Goal: Task Accomplishment & Management: Manage account settings

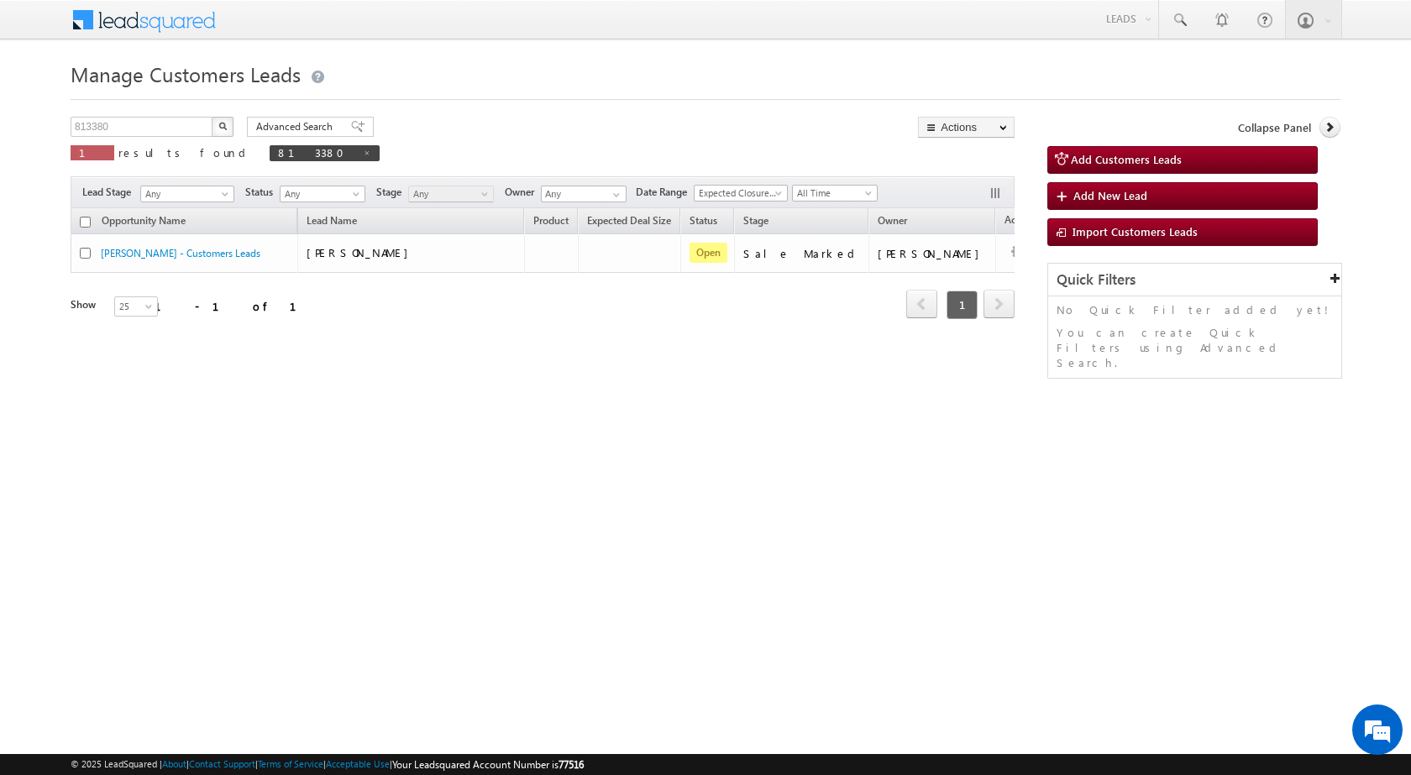
click at [218, 130] on button "button" at bounding box center [223, 127] width 22 height 20
drag, startPoint x: 144, startPoint y: 128, endPoint x: 63, endPoint y: 123, distance: 80.8
click at [63, 123] on body "Menu [PERSON_NAME] sitar a8@ks erve." at bounding box center [705, 238] width 1411 height 476
paste input "775683"
type input "775683"
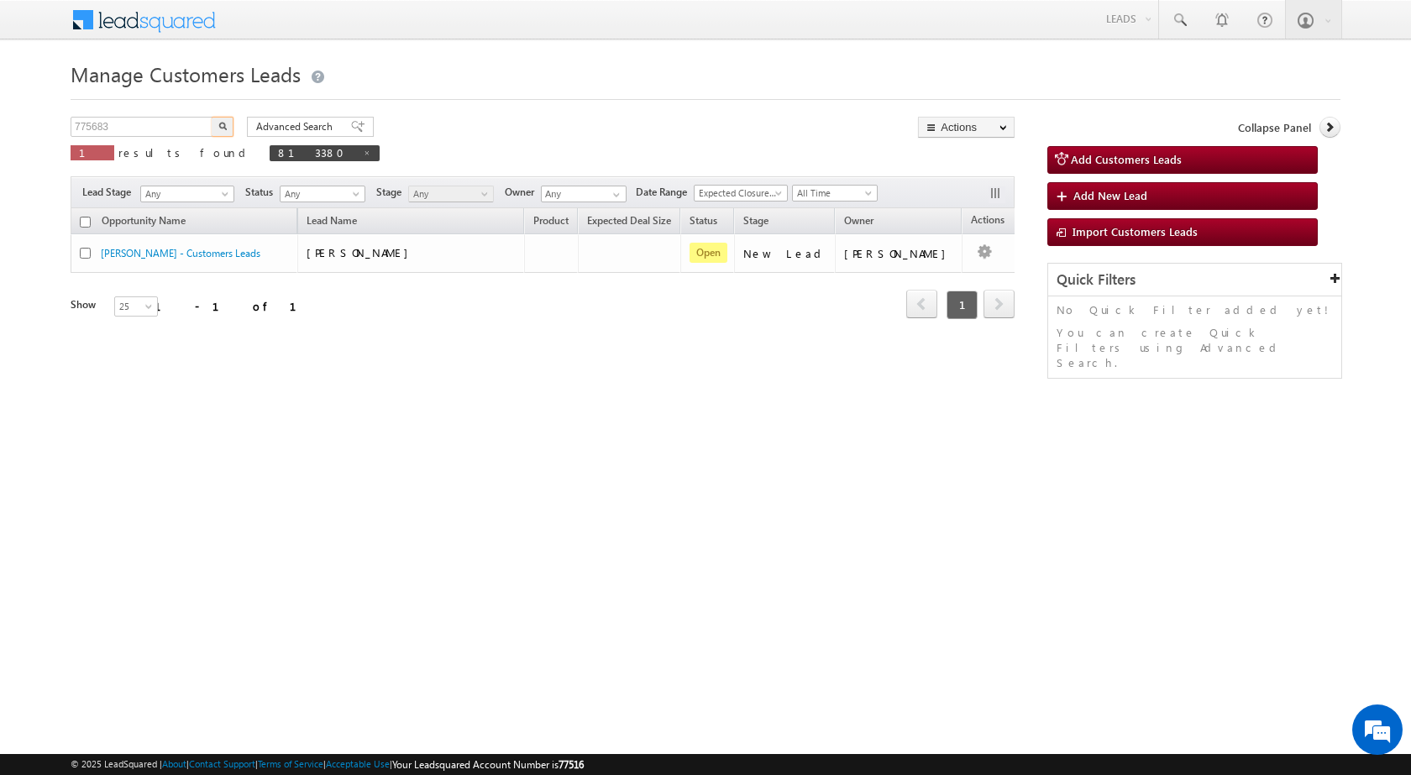
click at [212, 117] on button "button" at bounding box center [223, 127] width 22 height 20
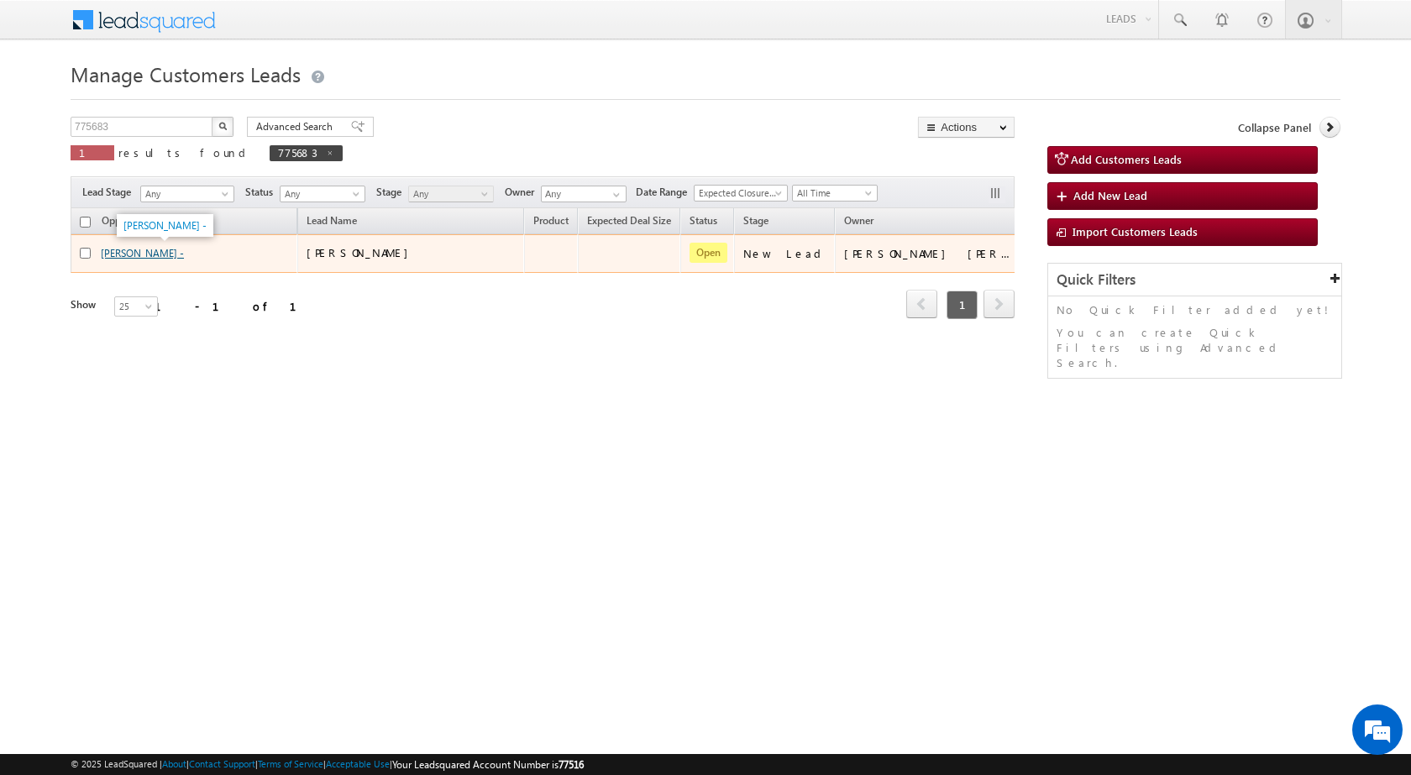
click at [161, 249] on link "[PERSON_NAME] -" at bounding box center [142, 253] width 83 height 13
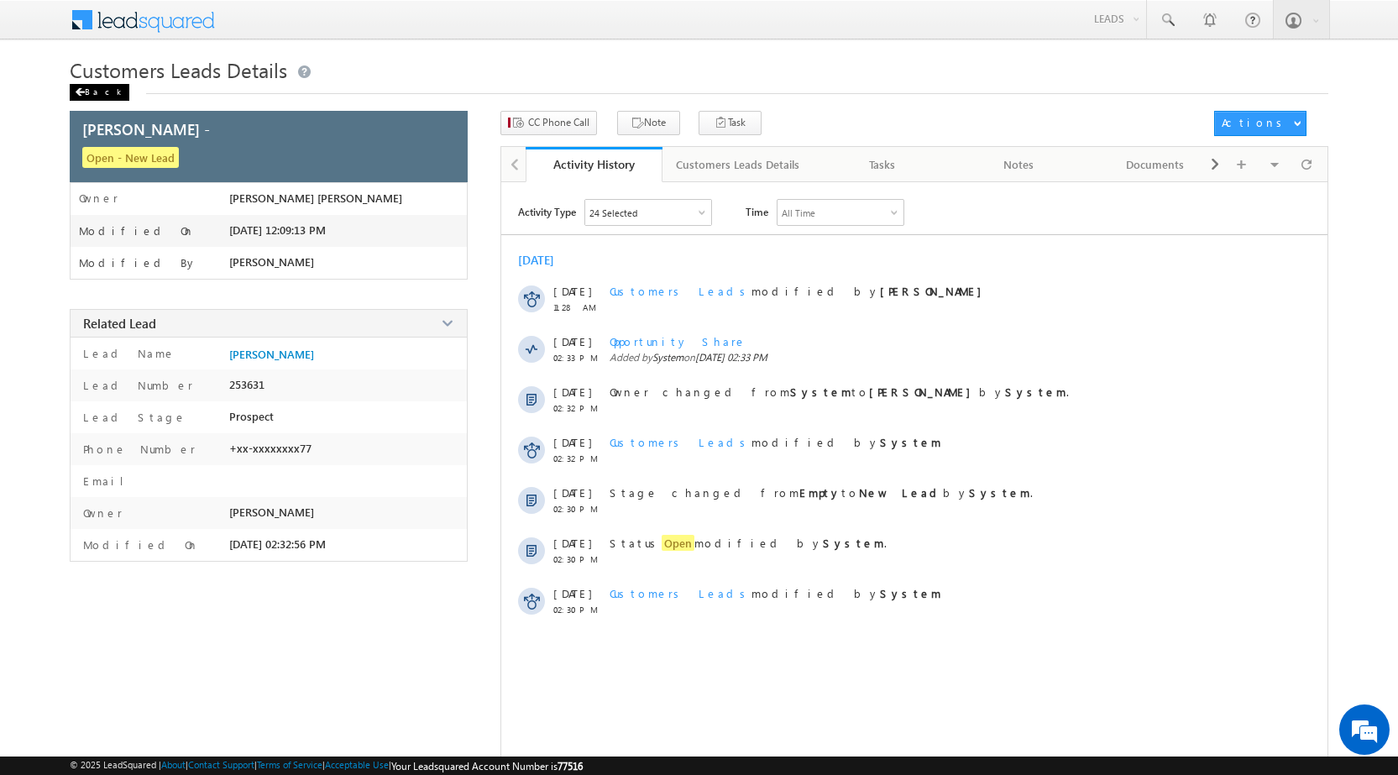
click at [81, 97] on div "Back" at bounding box center [100, 92] width 60 height 17
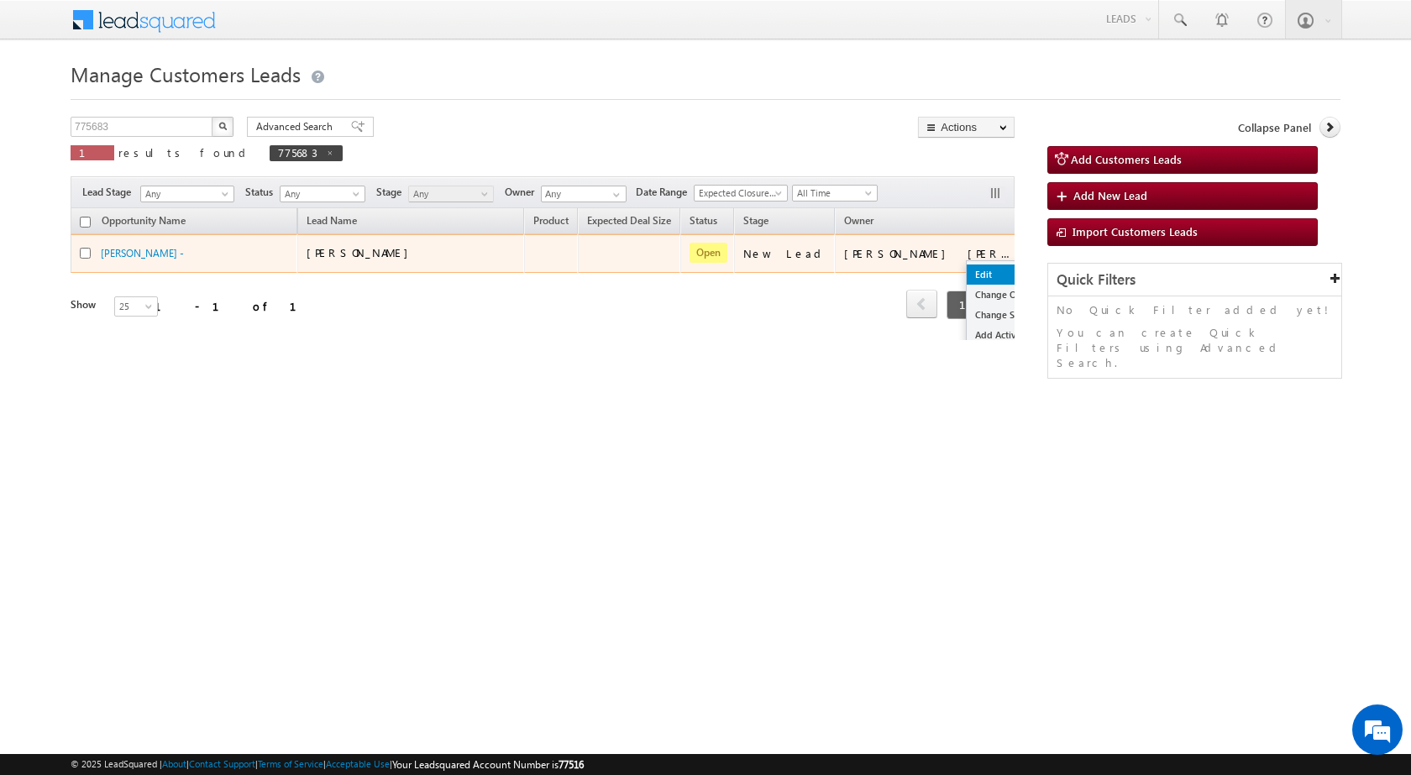
click at [967, 272] on link "Edit" at bounding box center [1009, 275] width 84 height 20
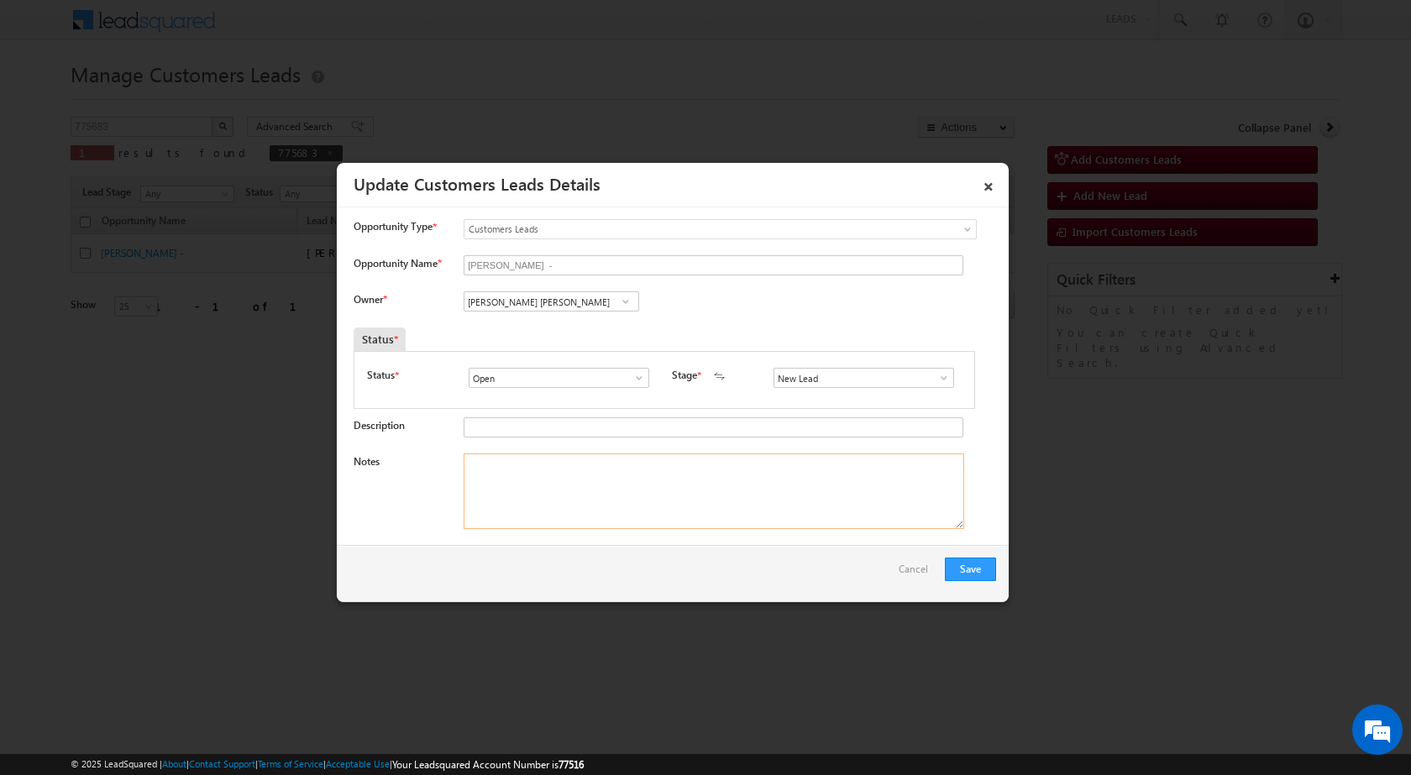
click at [581, 500] on textarea "Notes" at bounding box center [714, 491] width 500 height 76
paste textarea "7350501677"
type textarea "7350501677"
drag, startPoint x: 552, startPoint y: 479, endPoint x: 315, endPoint y: 455, distance: 238.1
click at [317, 455] on body "Menu [PERSON_NAME] sitar a8@ks erve." at bounding box center [705, 238] width 1411 height 476
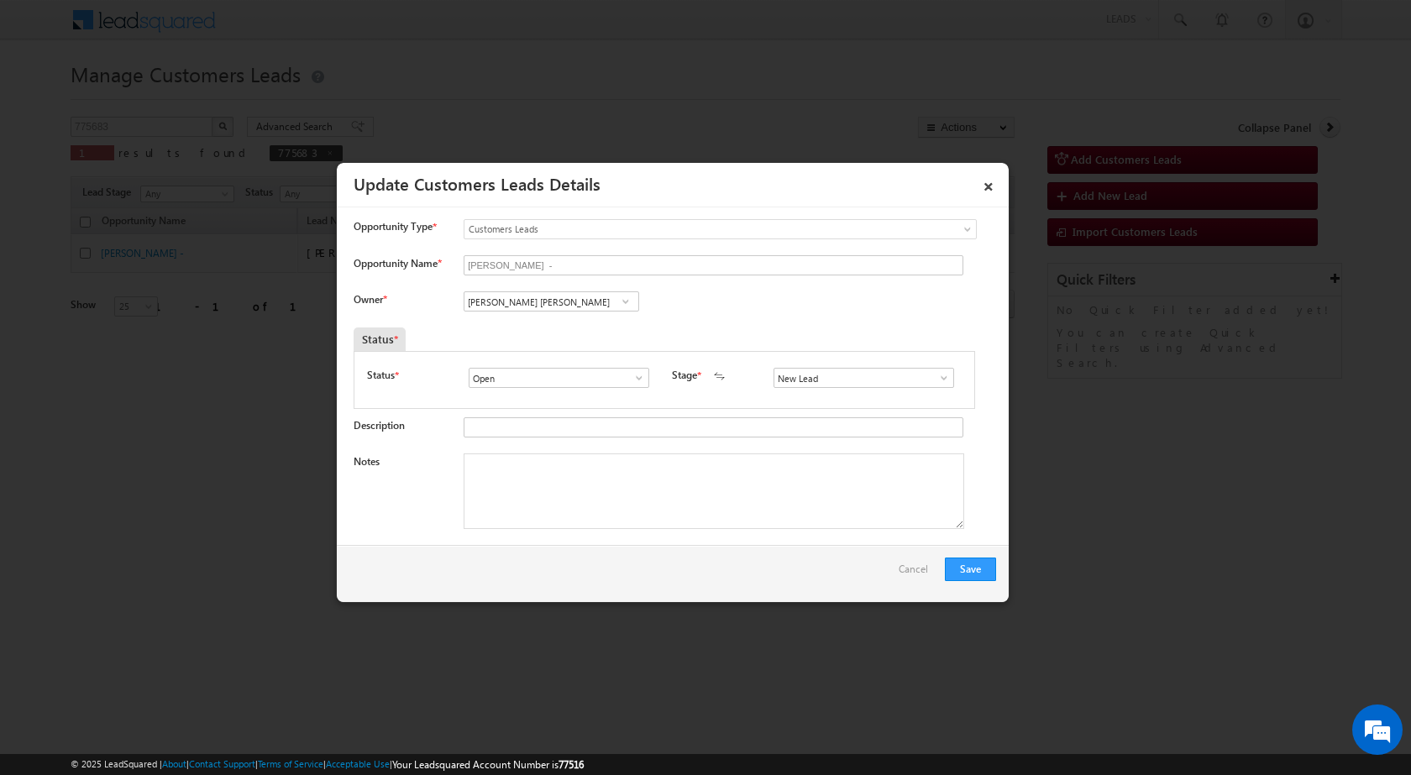
drag, startPoint x: 956, startPoint y: 372, endPoint x: 941, endPoint y: 373, distance: 16.0
click at [951, 373] on div "Status * Open Won Lost Open Stage * New Lead Interested Pending Documents" at bounding box center [664, 380] width 621 height 58
click at [935, 374] on span at bounding box center [943, 377] width 17 height 13
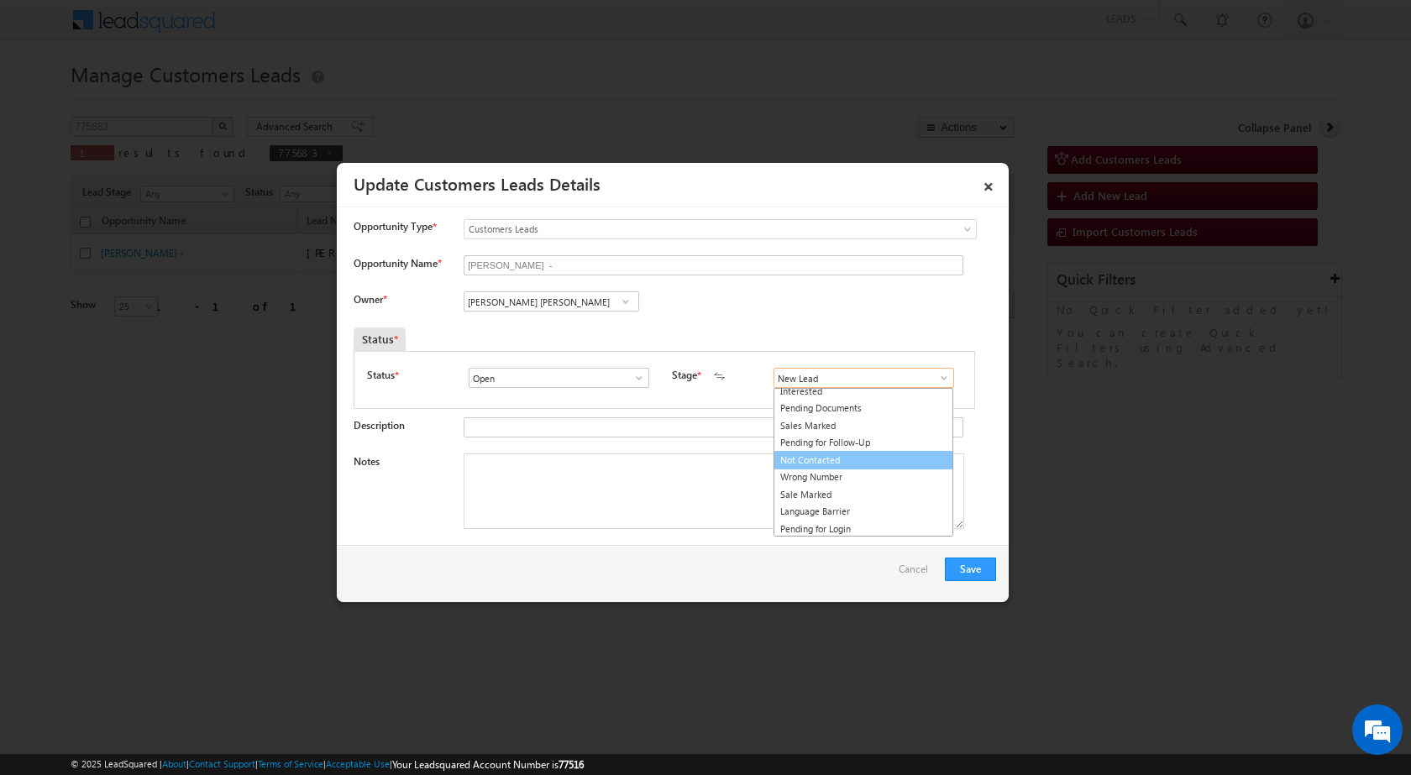
scroll to position [25, 0]
click at [820, 490] on link "Sale Marked" at bounding box center [863, 493] width 180 height 19
type input "Sale Marked"
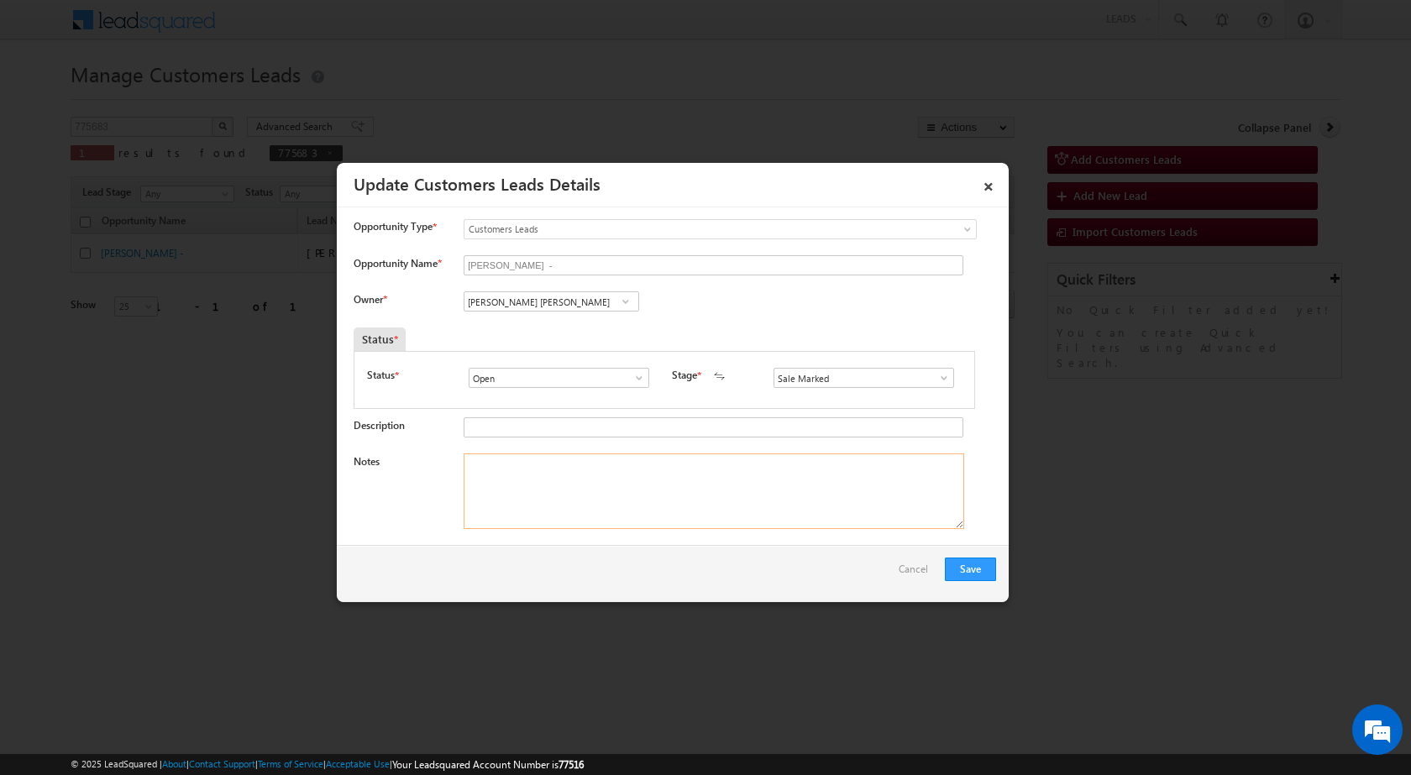
click at [676, 504] on textarea "Notes" at bounding box center [714, 491] width 500 height 76
paste textarea "775683 - VB_Interested - [PERSON_NAME] [PERSON_NAME] - 7350501677 - NAGPUR 4411…"
type textarea "775683 - VB_Interested - [PERSON_NAME] [PERSON_NAME] - 7350501677 - NAGPUR 4411…"
click at [392, 498] on div "Notes 775683 - VB_Interested - [PERSON_NAME] [PERSON_NAME] - 7350501677 - NAGPU…" at bounding box center [675, 495] width 642 height 84
click at [587, 301] on input "[PERSON_NAME] [PERSON_NAME]" at bounding box center [552, 301] width 176 height 20
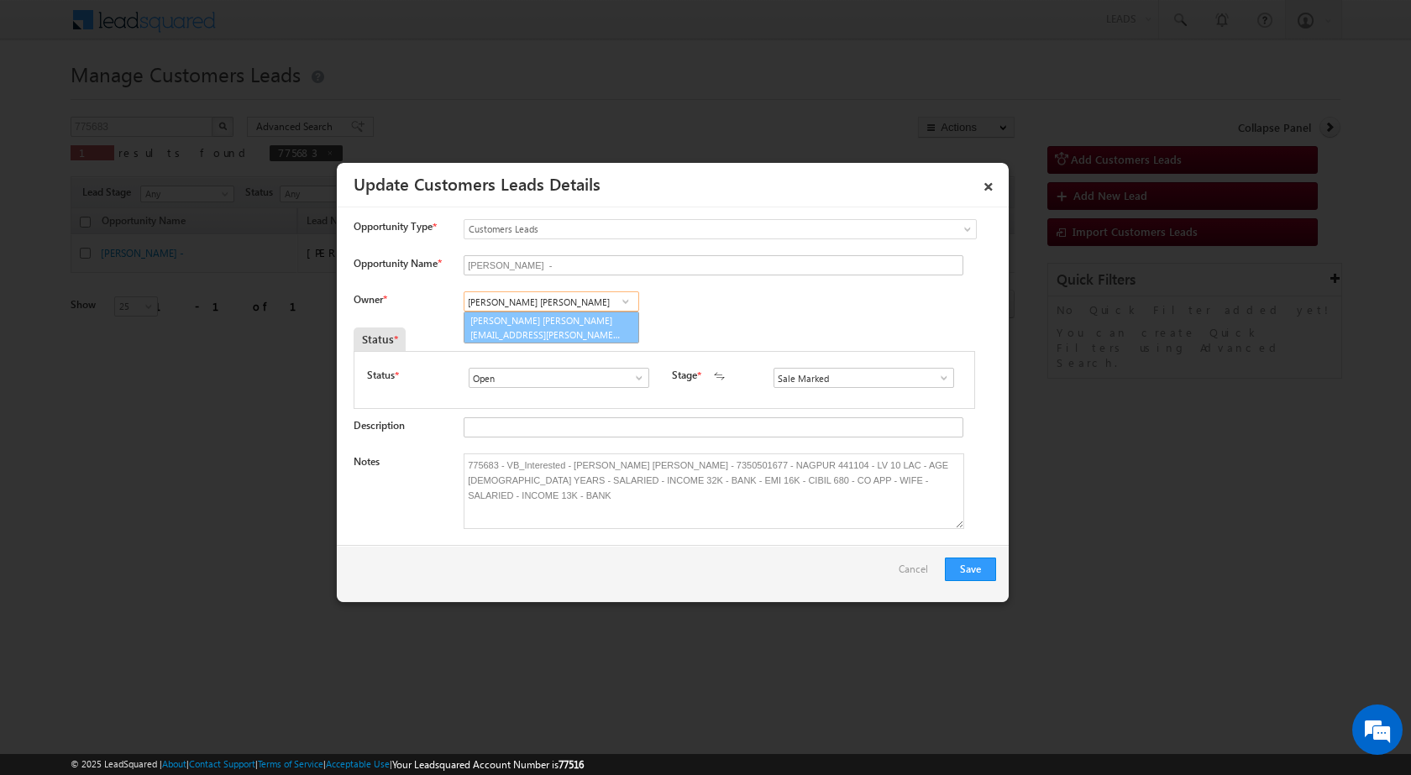
click at [556, 322] on link "[PERSON_NAME] Bhati [EMAIL_ADDRESS][PERSON_NAME][DOMAIN_NAME]" at bounding box center [552, 328] width 176 height 32
click at [714, 583] on div "Save Cancel" at bounding box center [673, 573] width 672 height 57
click at [984, 569] on button "Save" at bounding box center [970, 570] width 51 height 24
